Goal: Navigation & Orientation: Find specific page/section

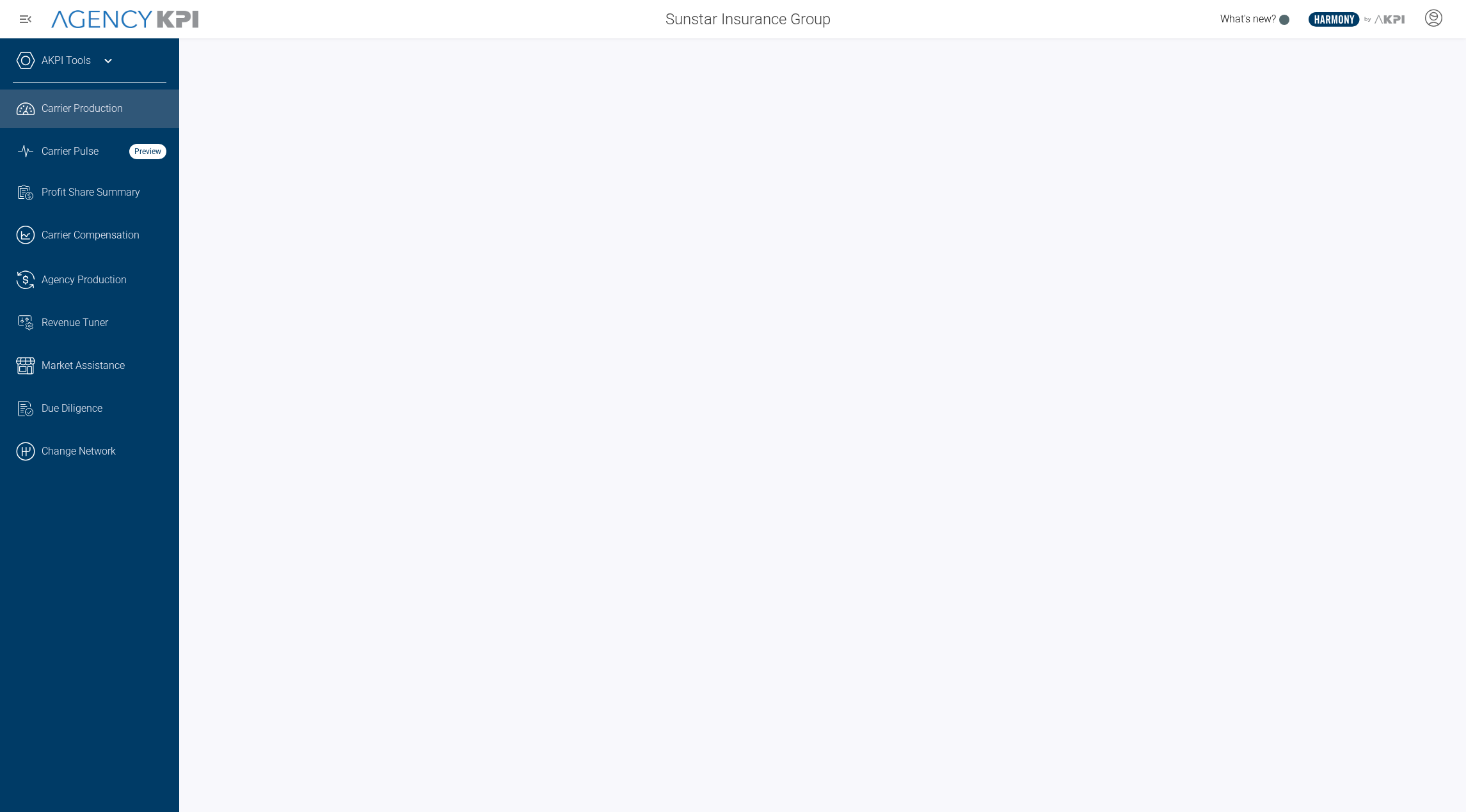
click at [80, 59] on link "AKPI Tools" at bounding box center [66, 60] width 49 height 15
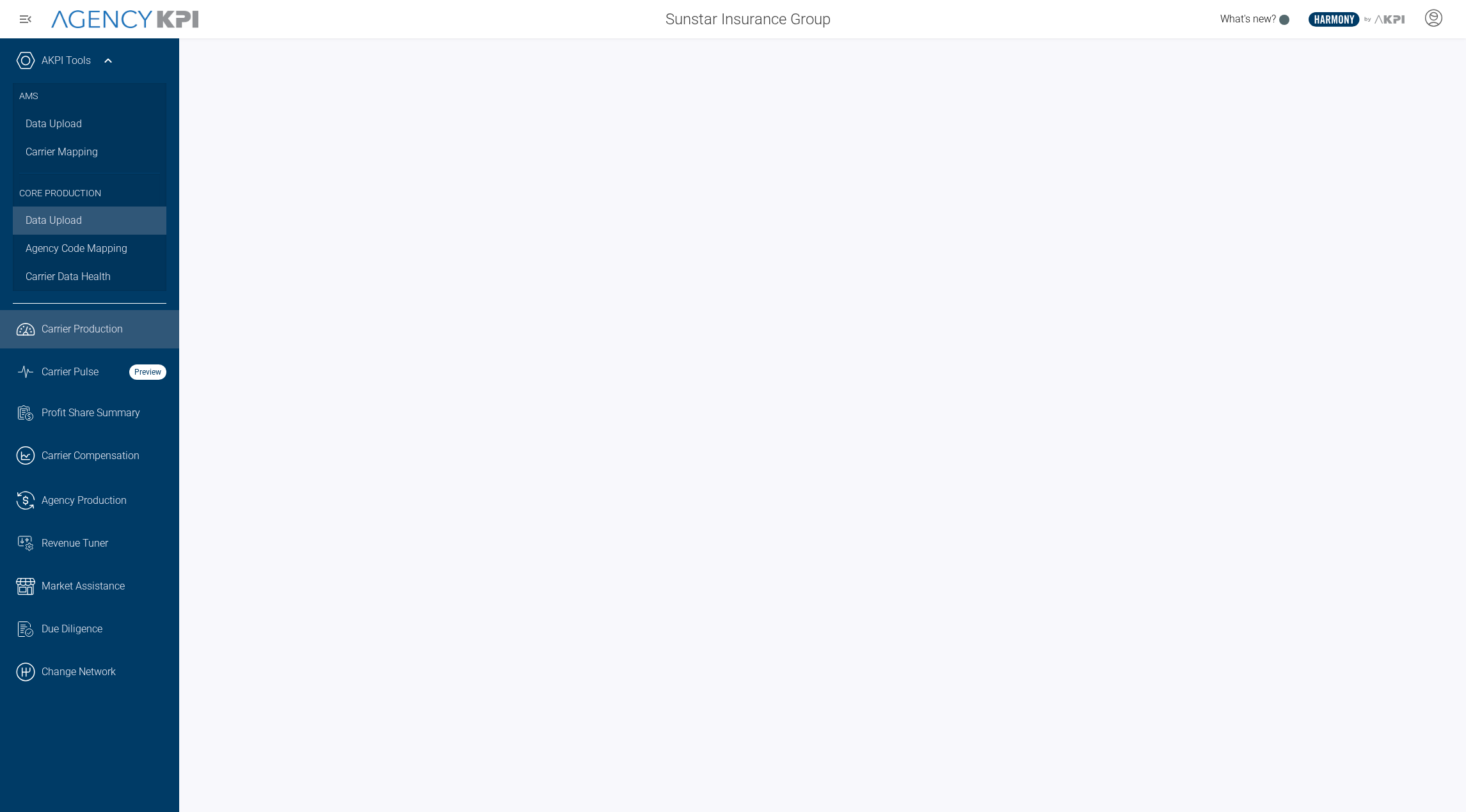
click at [49, 221] on link "Data Upload" at bounding box center [90, 220] width 154 height 28
click at [103, 68] on div "AKPI Tools" at bounding box center [90, 67] width 154 height 32
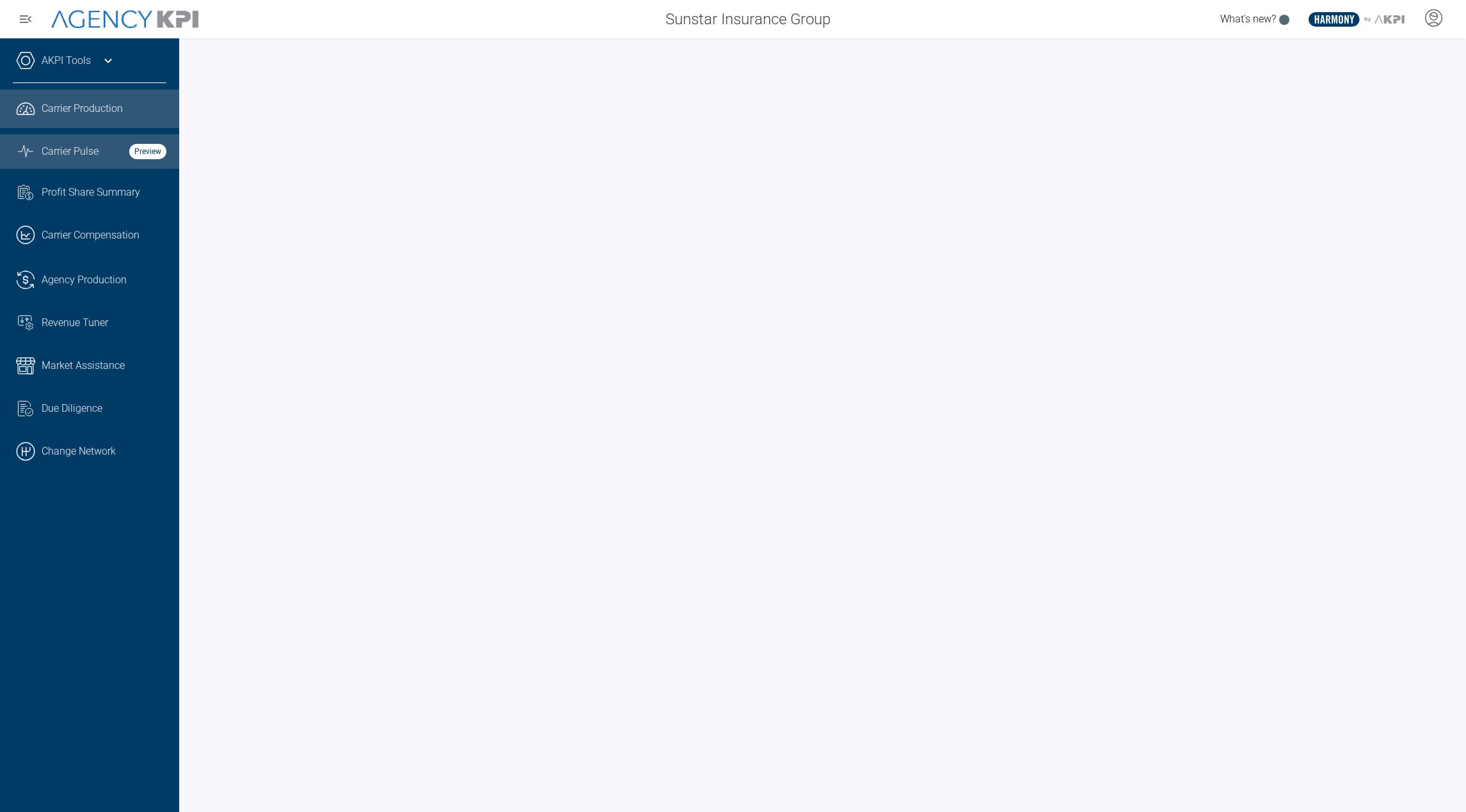
click at [87, 139] on link "Graph Stats Streamline Icon: https://streamlinehq.com Carrier Pulse Preview" at bounding box center [89, 151] width 179 height 34
click at [1279, 22] on icon at bounding box center [1284, 19] width 10 height 10
click at [1436, 18] on icon at bounding box center [1434, 18] width 19 height 19
click at [1367, 115] on span "AgencyKPI Help Portal" at bounding box center [1392, 117] width 96 height 10
click at [1433, 16] on icon at bounding box center [1433, 15] width 7 height 2
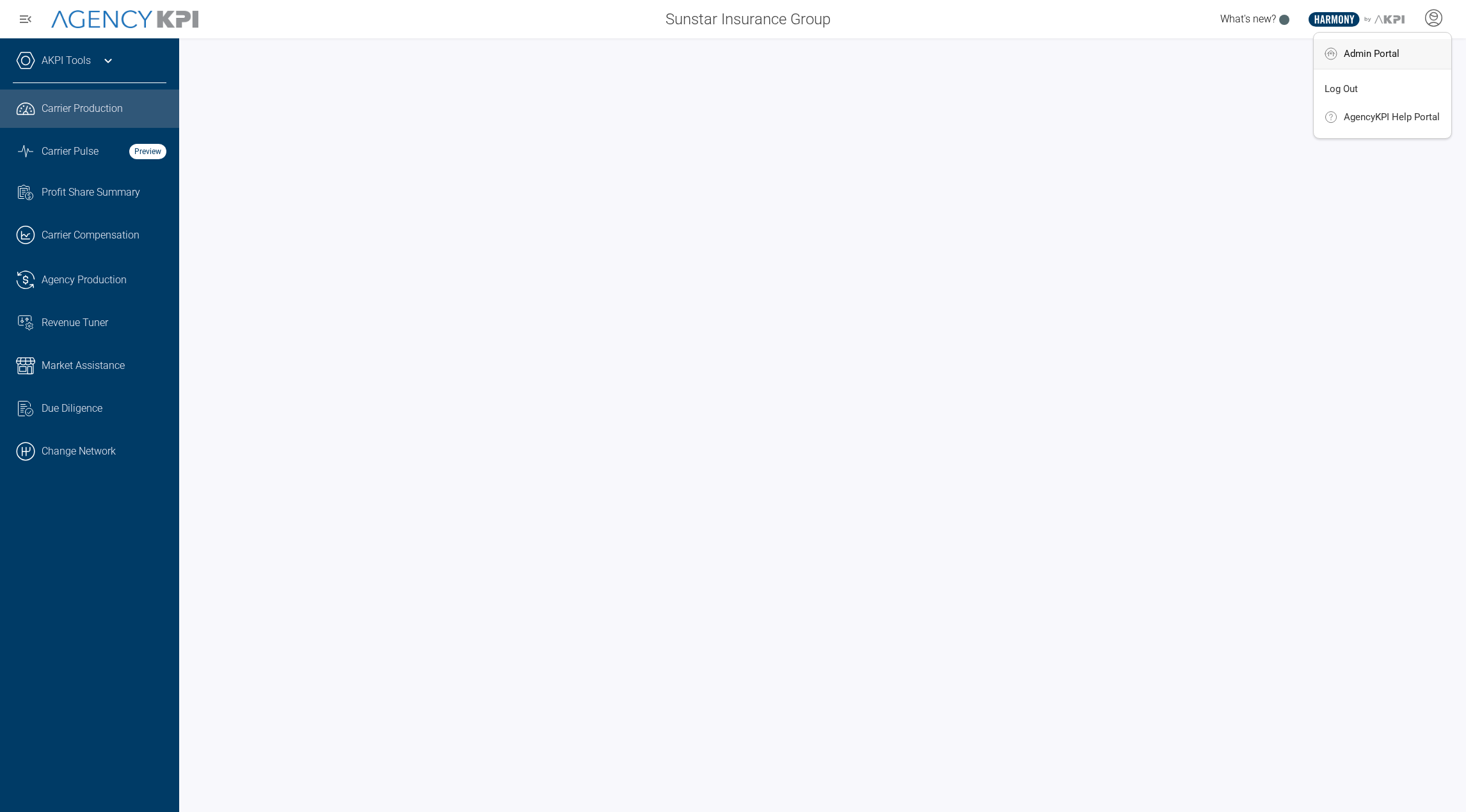
click at [1397, 58] on span "Admin Portal" at bounding box center [1371, 54] width 55 height 10
click at [46, 136] on link "Graph Stats Streamline Icon: [URL][DOMAIN_NAME] Carrier Pulse Preview" at bounding box center [89, 151] width 179 height 34
click at [1440, 26] on icon at bounding box center [1434, 18] width 19 height 19
click at [1386, 93] on li "Log Out" at bounding box center [1383, 90] width 138 height 27
